Goal: Check status

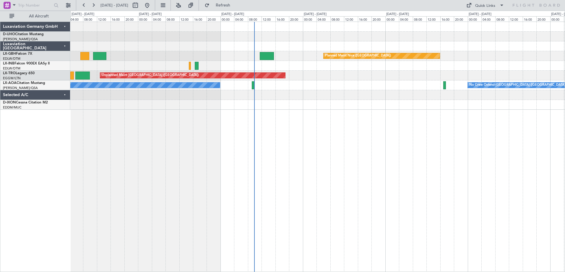
click at [353, 141] on div "Planned Maint Nice ([GEOGRAPHIC_DATA]) [GEOGRAPHIC_DATA] ([GEOGRAPHIC_DATA]) Un…" at bounding box center [317, 147] width 494 height 250
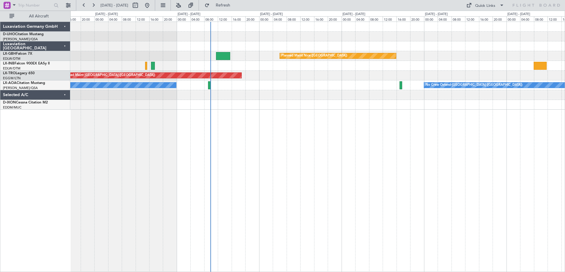
click at [330, 122] on div "Planned Maint Nice ([GEOGRAPHIC_DATA]) Unplanned Maint [GEOGRAPHIC_DATA] ([GEOG…" at bounding box center [317, 147] width 494 height 250
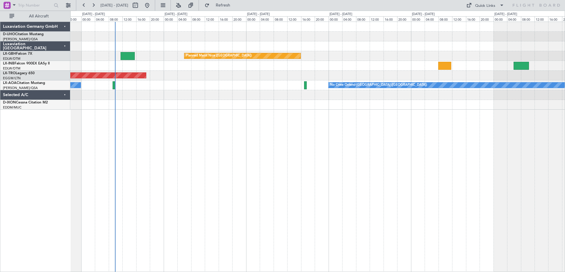
click at [233, 105] on div at bounding box center [317, 105] width 494 height 10
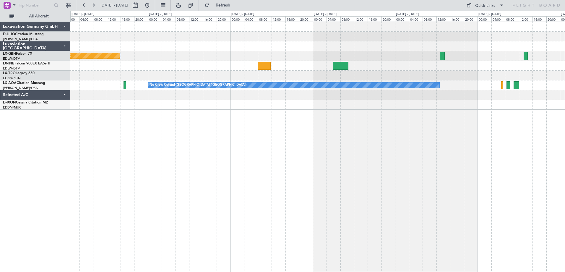
click at [359, 69] on div at bounding box center [317, 66] width 494 height 10
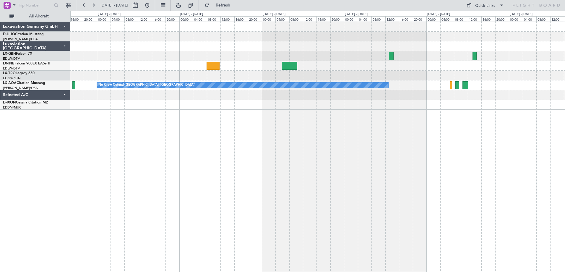
click at [332, 72] on div at bounding box center [317, 76] width 494 height 10
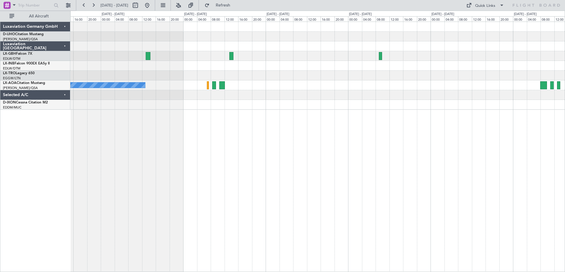
click at [360, 73] on div at bounding box center [317, 76] width 494 height 10
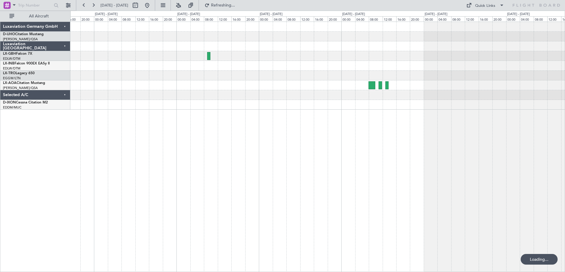
click at [309, 77] on div at bounding box center [317, 76] width 494 height 10
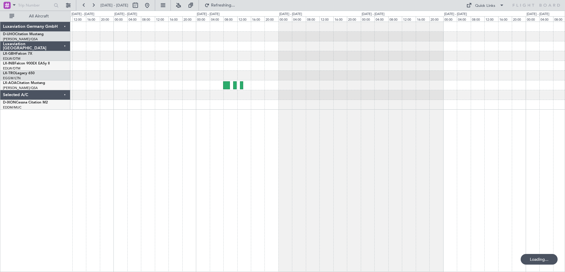
click at [278, 78] on div at bounding box center [317, 76] width 494 height 10
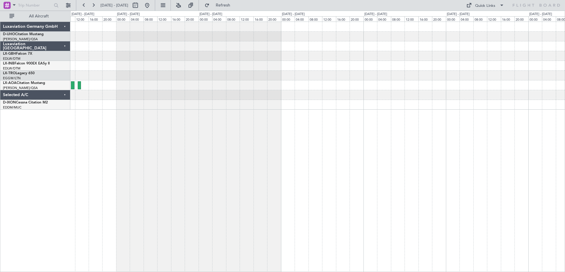
click at [319, 77] on div at bounding box center [317, 66] width 494 height 88
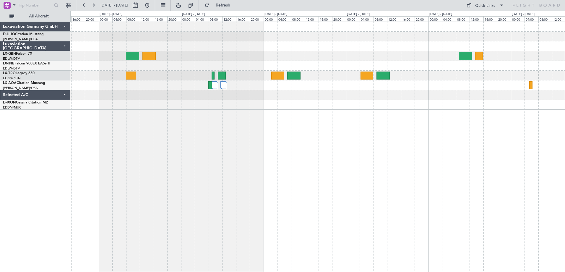
click at [506, 88] on div at bounding box center [317, 85] width 494 height 10
